Goal: Task Accomplishment & Management: Use online tool/utility

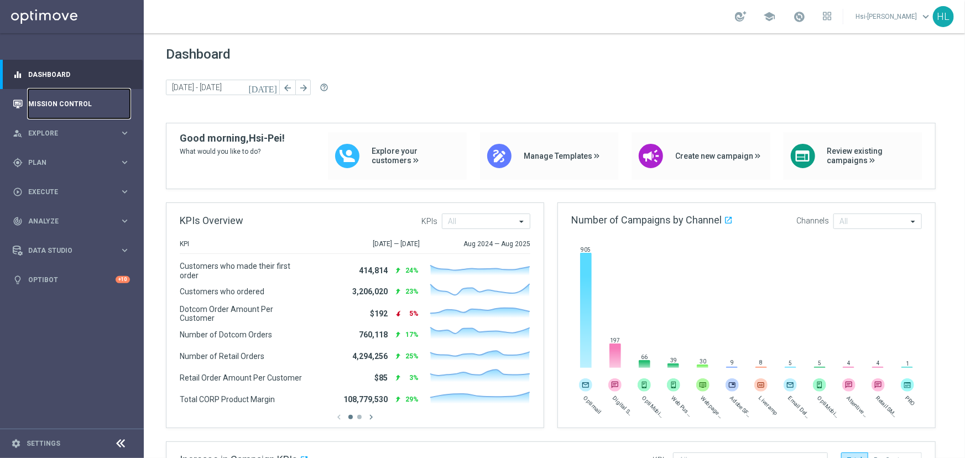
click at [49, 110] on link "Mission Control" at bounding box center [79, 103] width 102 height 29
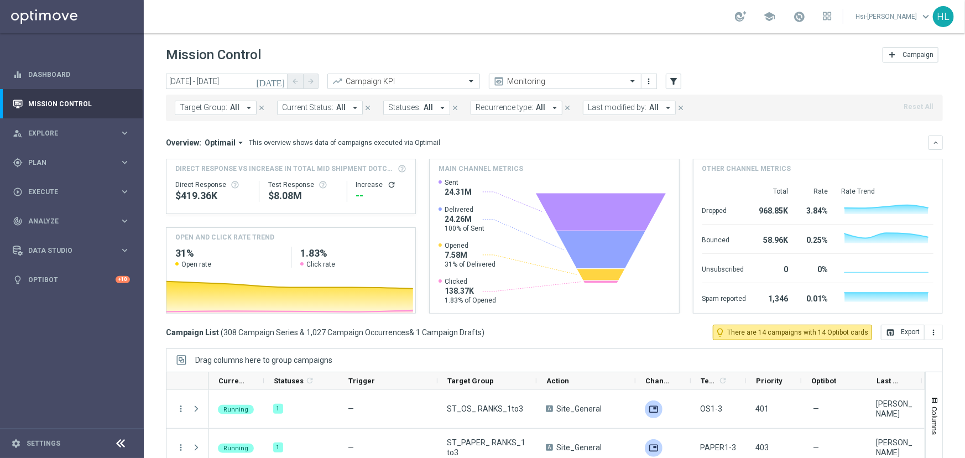
click at [216, 108] on span "Target Group:" at bounding box center [204, 107] width 48 height 9
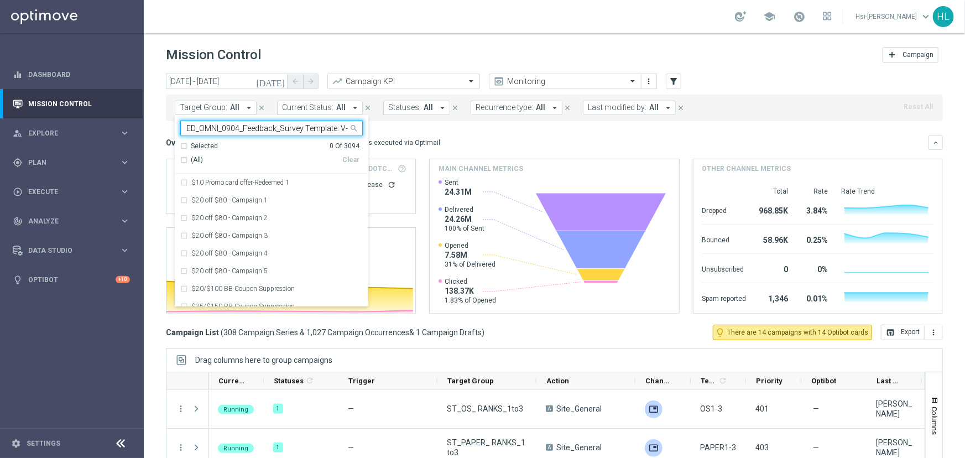
type input "ED_OMNI_0904_Feedback_Survey Template: V-ED_DC_PMS_10BIP_CustomerFeedbackSurvey…"
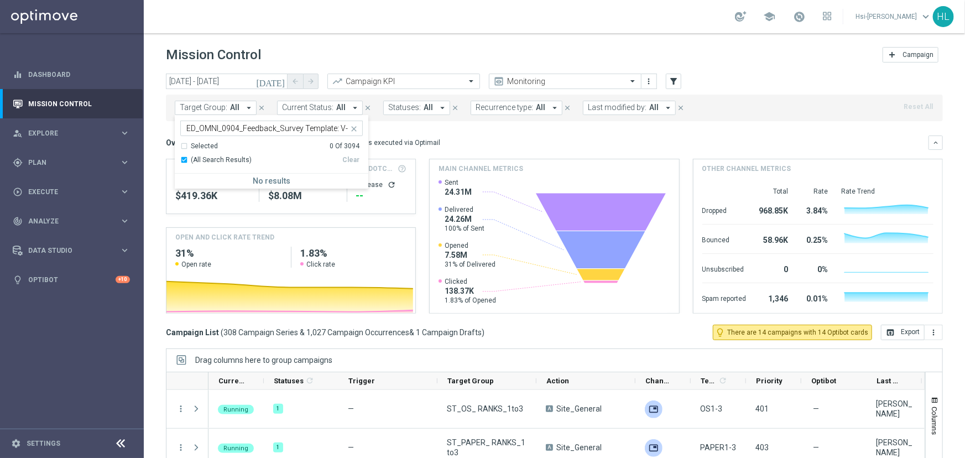
click at [298, 132] on input "ED_OMNI_0904_Feedback_Survey Template: V-ED_DC_PMS_10BIP_CustomerFeedbackSurvey…" at bounding box center [267, 128] width 162 height 9
click at [389, 130] on mini-dashboard "Overview: Optimail arrow_drop_down This overview shows data of campaigns execut…" at bounding box center [554, 222] width 777 height 203
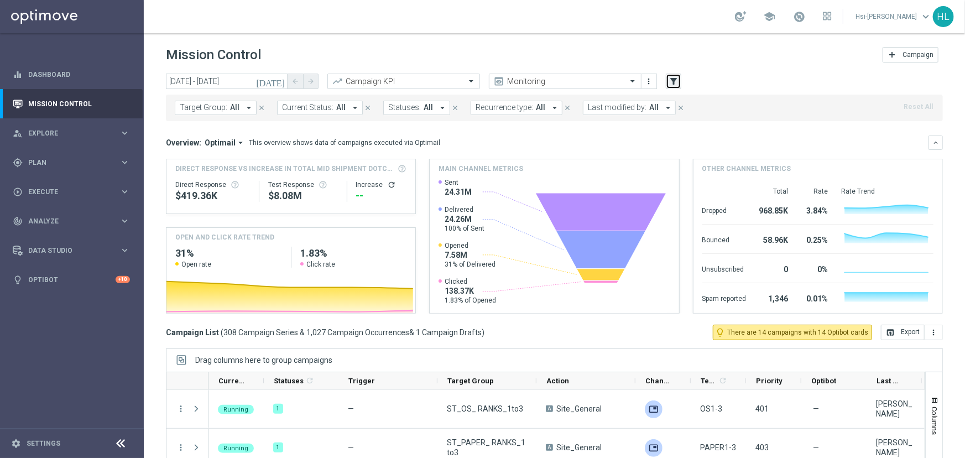
click at [670, 83] on icon "filter_alt" at bounding box center [673, 81] width 10 height 10
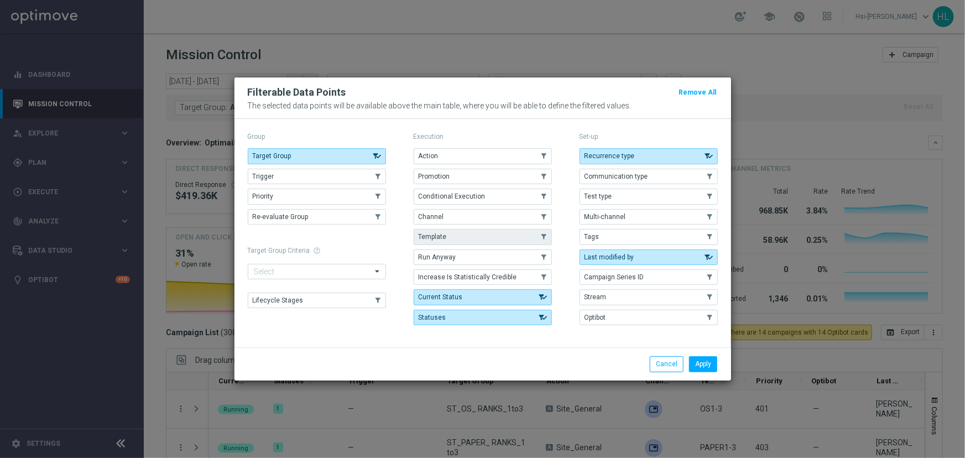
click at [446, 242] on button "Template" at bounding box center [482, 236] width 138 height 15
drag, startPoint x: 705, startPoint y: 362, endPoint x: 697, endPoint y: 360, distance: 8.0
click at [704, 362] on button "Apply" at bounding box center [703, 363] width 28 height 15
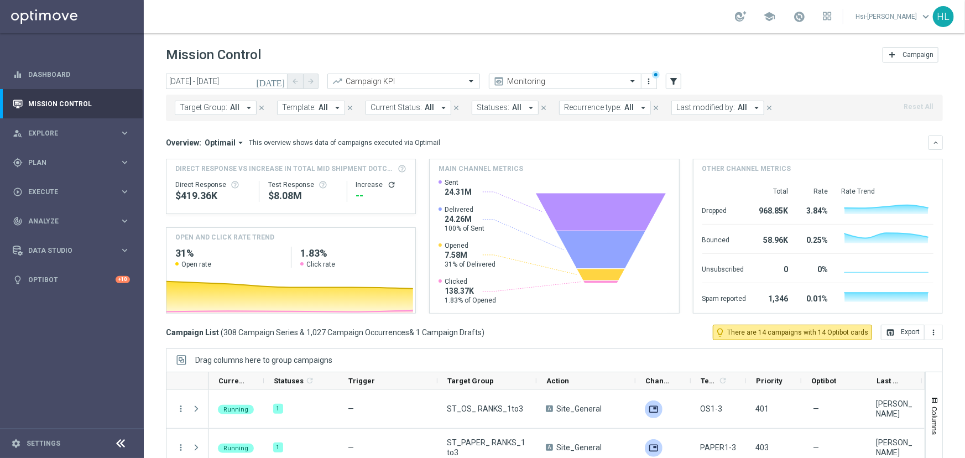
click at [305, 114] on div "Target Group: All arrow_drop_down close Template: All arrow_drop_down close Cur…" at bounding box center [554, 108] width 777 height 27
click at [307, 111] on span "Template:" at bounding box center [299, 107] width 34 height 9
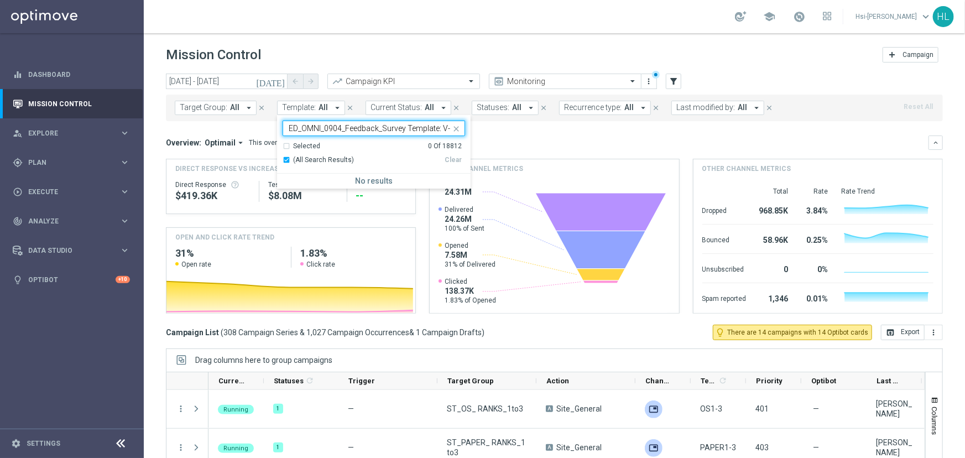
scroll to position [0, 167]
type input "ED_OMNI_0904_Feedback_Survey Template: V-ED_DC_PMS_10BIP_CustomerFeedbackSurvey…"
click at [226, 109] on button "Target Group: All arrow_drop_down" at bounding box center [216, 108] width 82 height 14
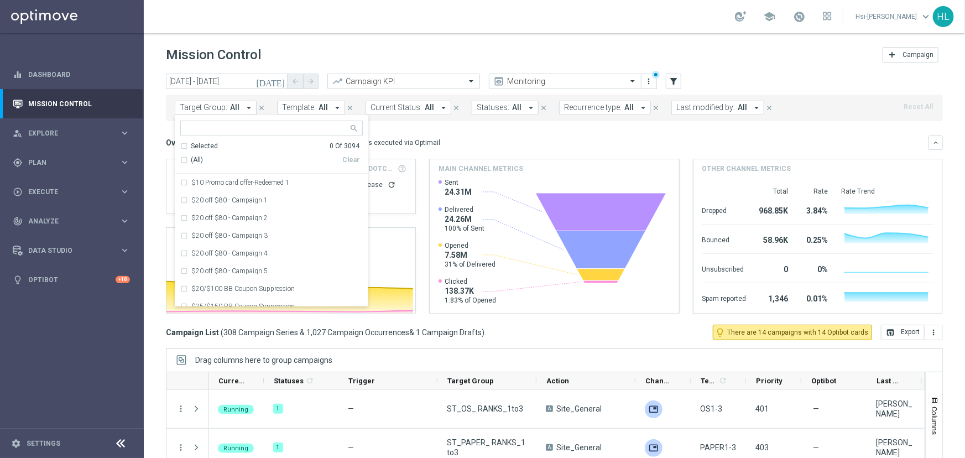
click at [226, 109] on button "Target Group: All arrow_drop_down" at bounding box center [216, 108] width 82 height 14
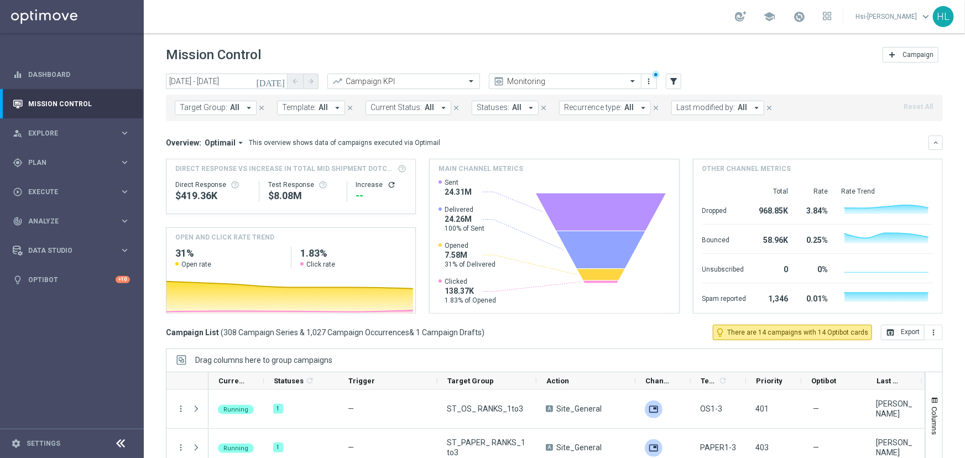
click at [226, 109] on button "Target Group: All arrow_drop_down" at bounding box center [216, 108] width 82 height 14
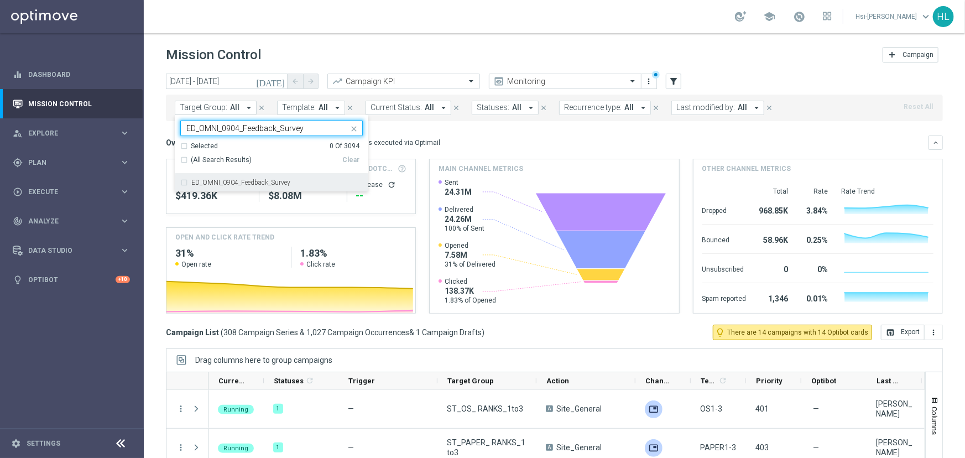
drag, startPoint x: 265, startPoint y: 179, endPoint x: 269, endPoint y: 169, distance: 10.7
click at [264, 179] on label "ED_OMNI_0904_Feedback_Survey" at bounding box center [240, 182] width 99 height 7
type input "ED_OMNI_0904_Feedback_Survey"
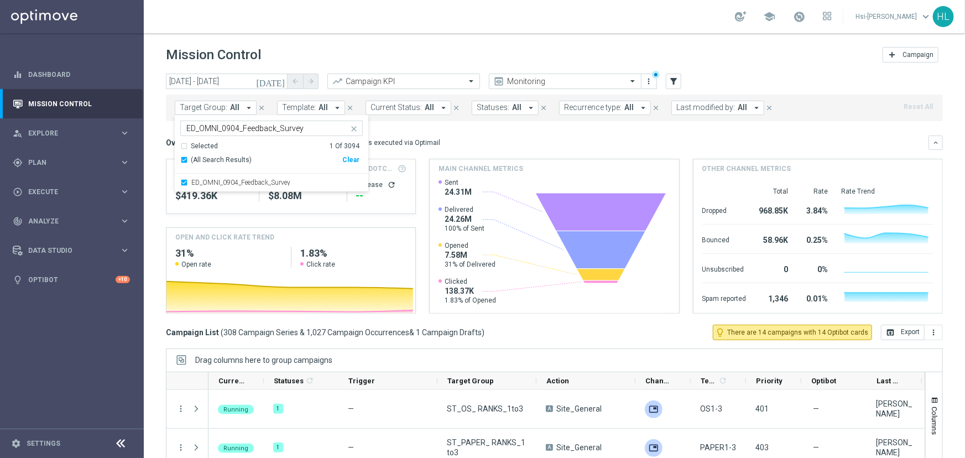
click at [328, 56] on div "Mission Control add Campaign" at bounding box center [554, 55] width 777 height 22
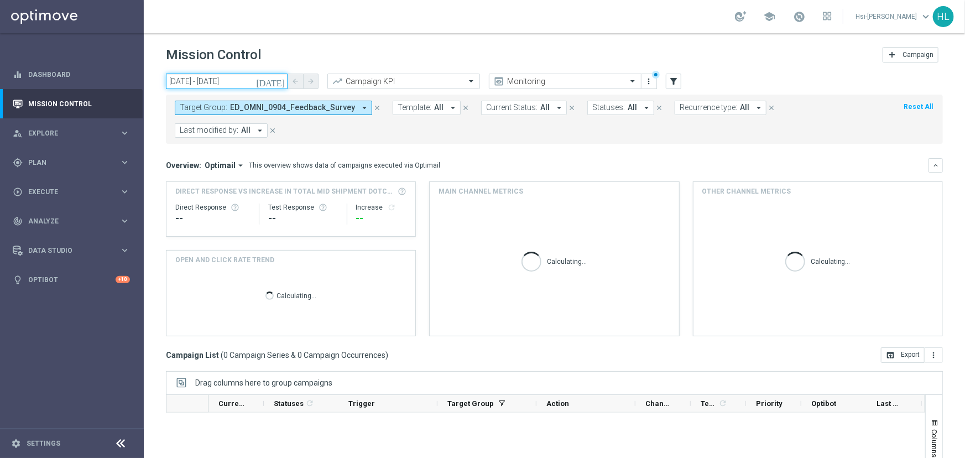
click at [237, 77] on input "[DATE] - [DATE]" at bounding box center [227, 81] width 122 height 15
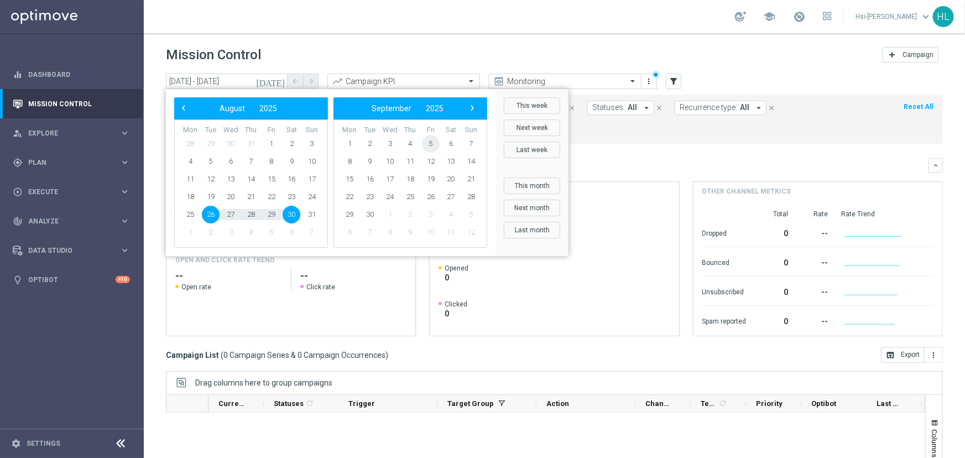
click at [436, 143] on span "5" at bounding box center [431, 144] width 18 height 18
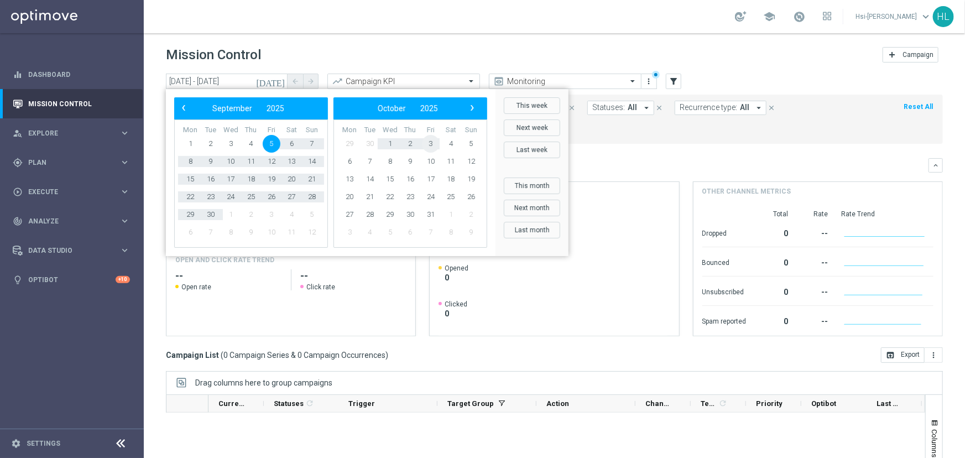
click at [436, 143] on span "3" at bounding box center [431, 144] width 18 height 18
type input "[DATE] - [DATE]"
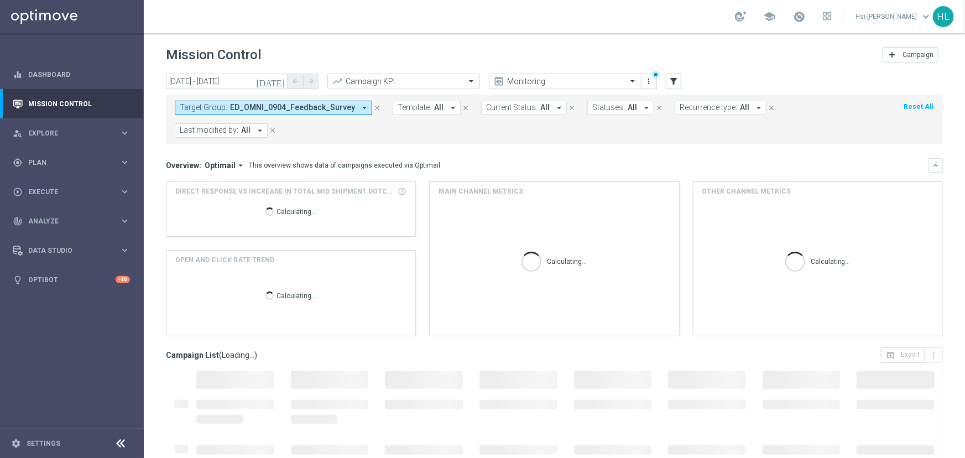
click at [452, 40] on header "Mission Control add Campaign" at bounding box center [554, 53] width 821 height 40
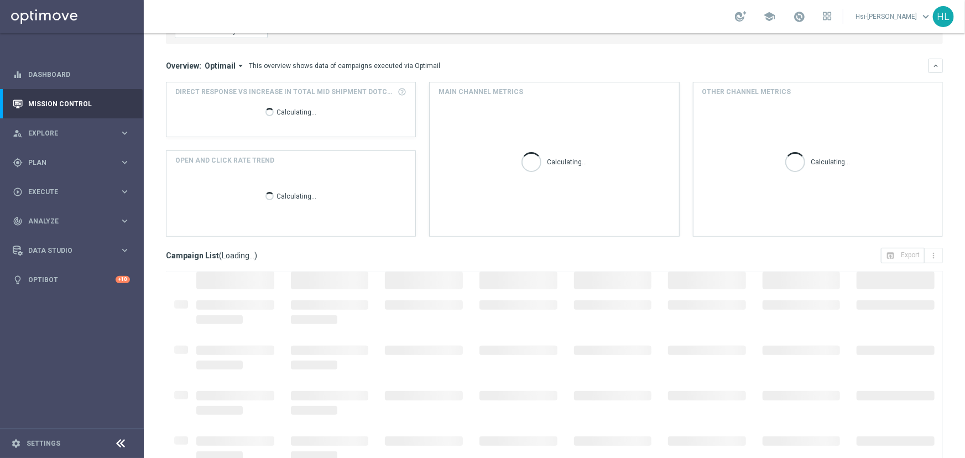
scroll to position [100, 0]
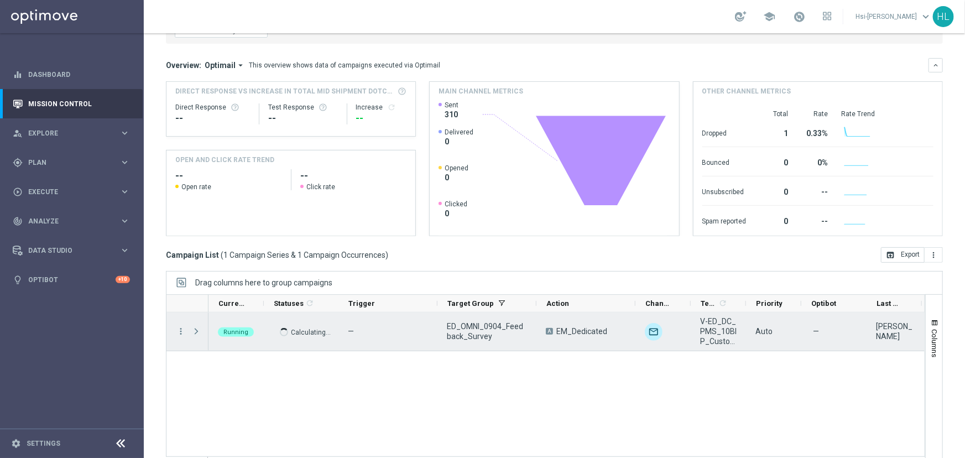
click at [195, 329] on span "Press SPACE to select this row." at bounding box center [196, 331] width 10 height 9
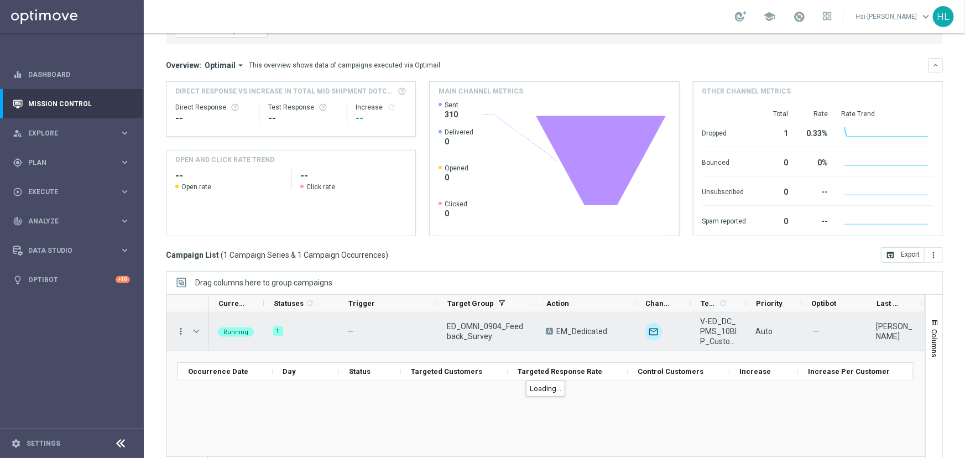
click at [176, 330] on icon "more_vert" at bounding box center [181, 331] width 10 height 10
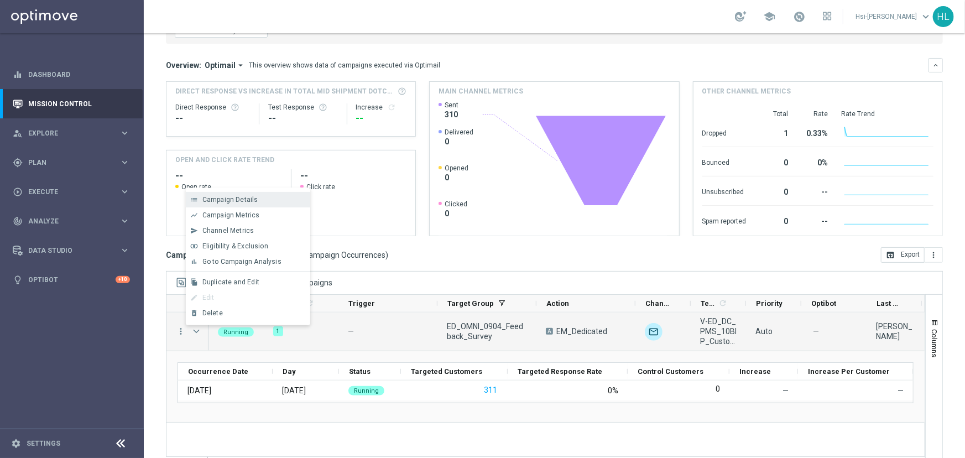
click at [265, 200] on div "Campaign Details" at bounding box center [253, 200] width 103 height 8
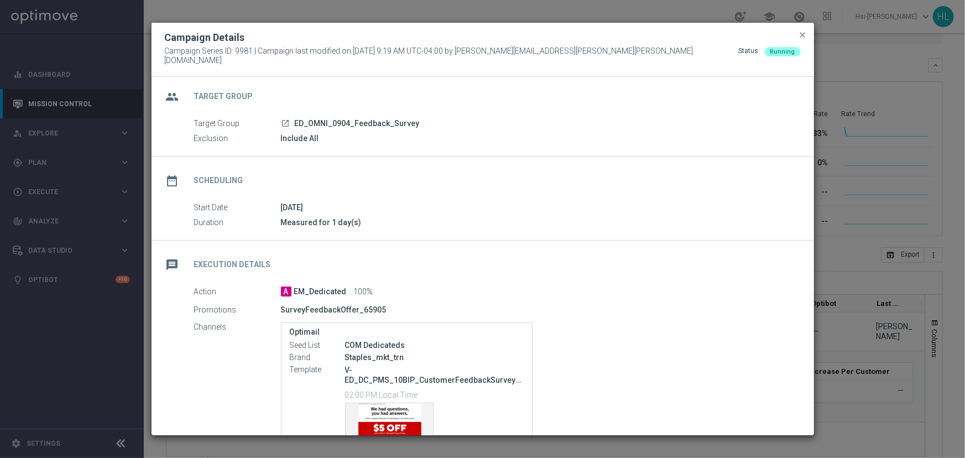
scroll to position [0, 0]
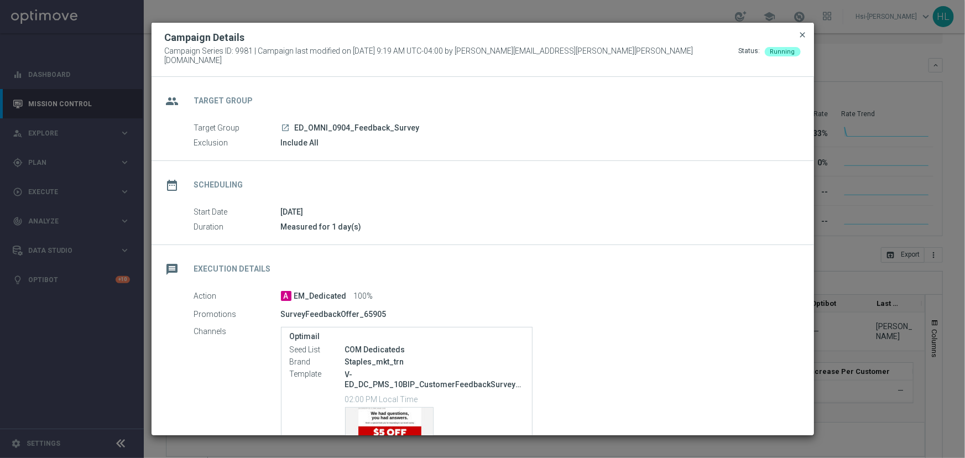
click at [800, 39] on span "close" at bounding box center [802, 34] width 9 height 9
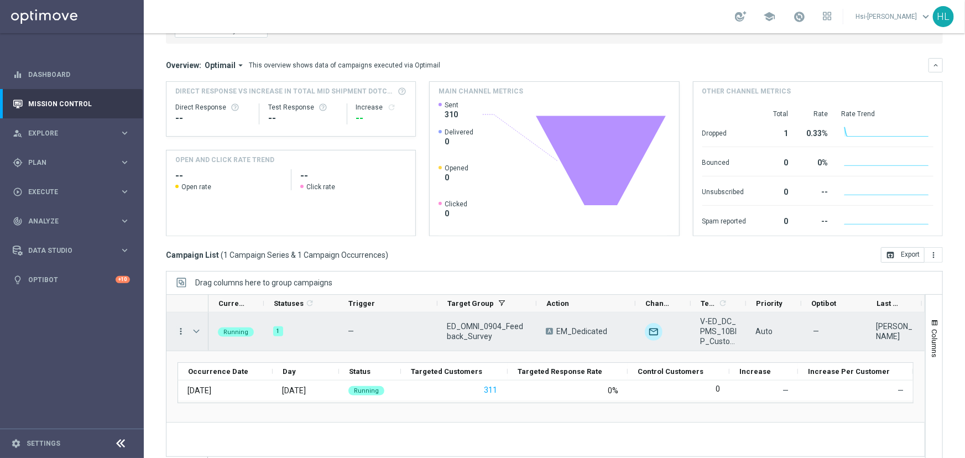
click at [179, 332] on icon "more_vert" at bounding box center [181, 331] width 10 height 10
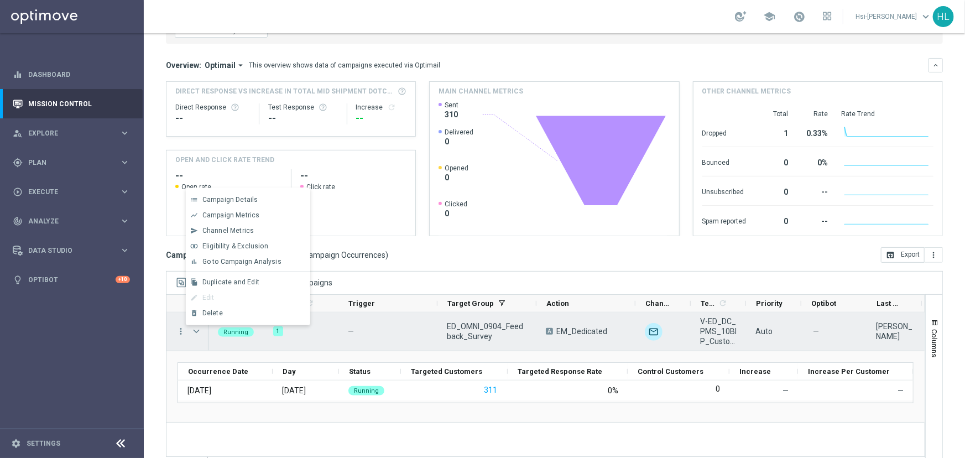
drag, startPoint x: 323, startPoint y: 347, endPoint x: 283, endPoint y: 348, distance: 39.8
click at [323, 347] on div "1" at bounding box center [301, 331] width 75 height 38
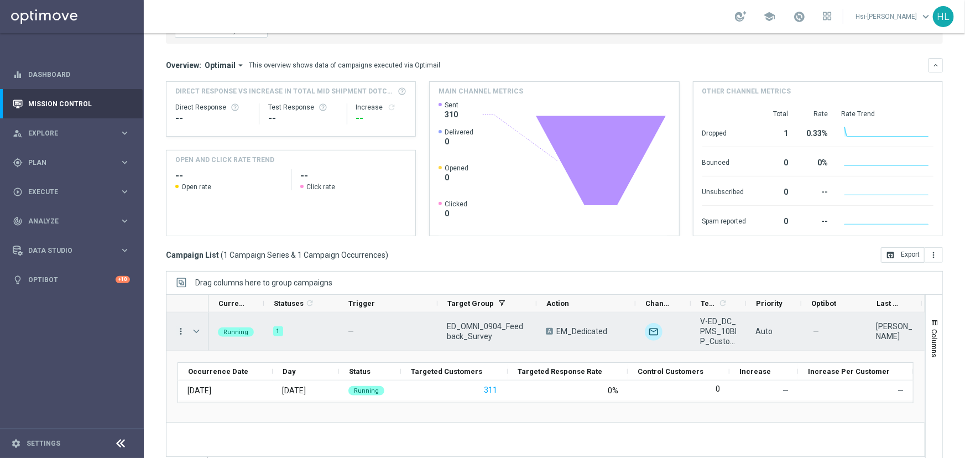
click at [180, 329] on icon "more_vert" at bounding box center [181, 331] width 10 height 10
